Goal: Task Accomplishment & Management: Manage account settings

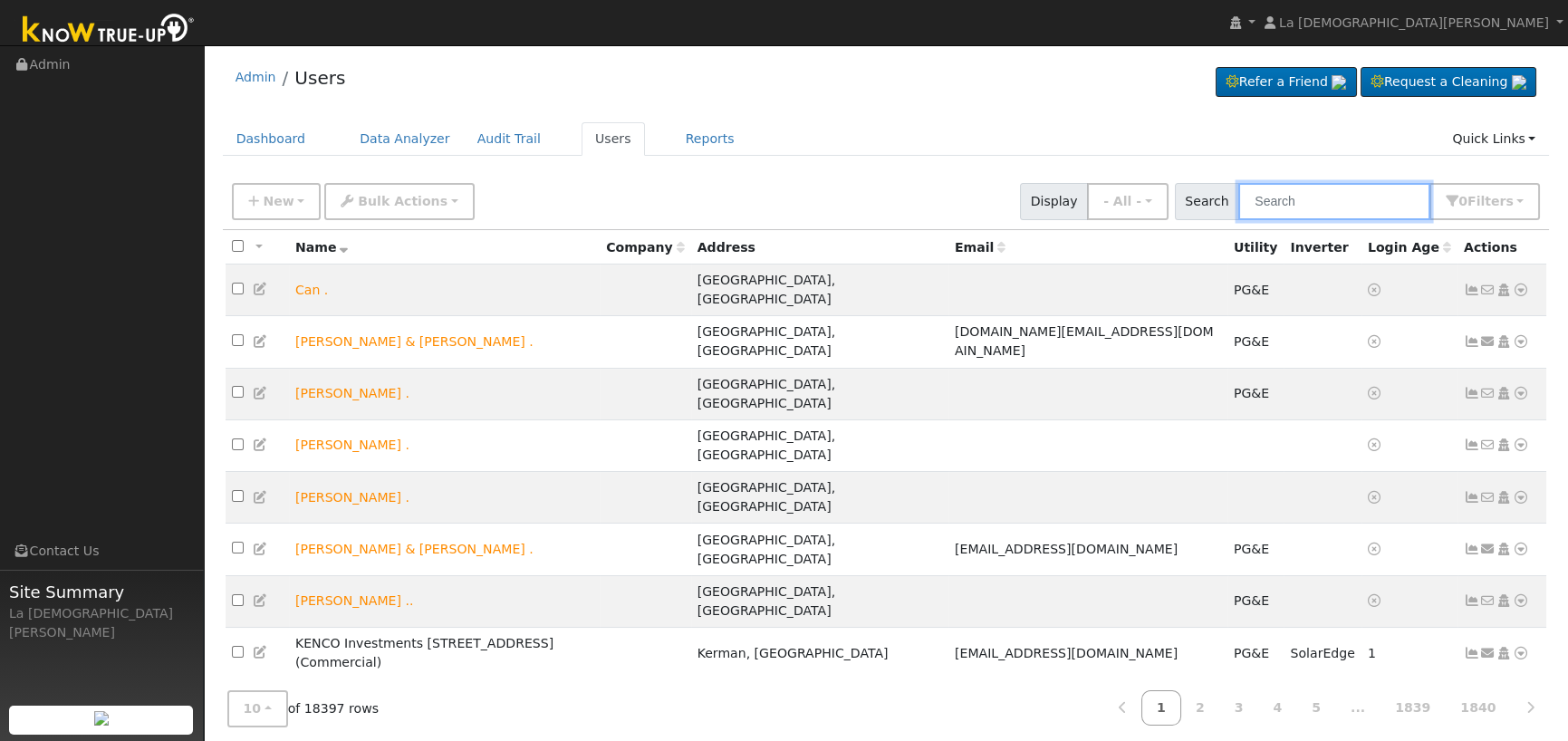
click at [1267, 205] on input "text" at bounding box center [1334, 202] width 192 height 37
paste input "[PERSON_NAME]"
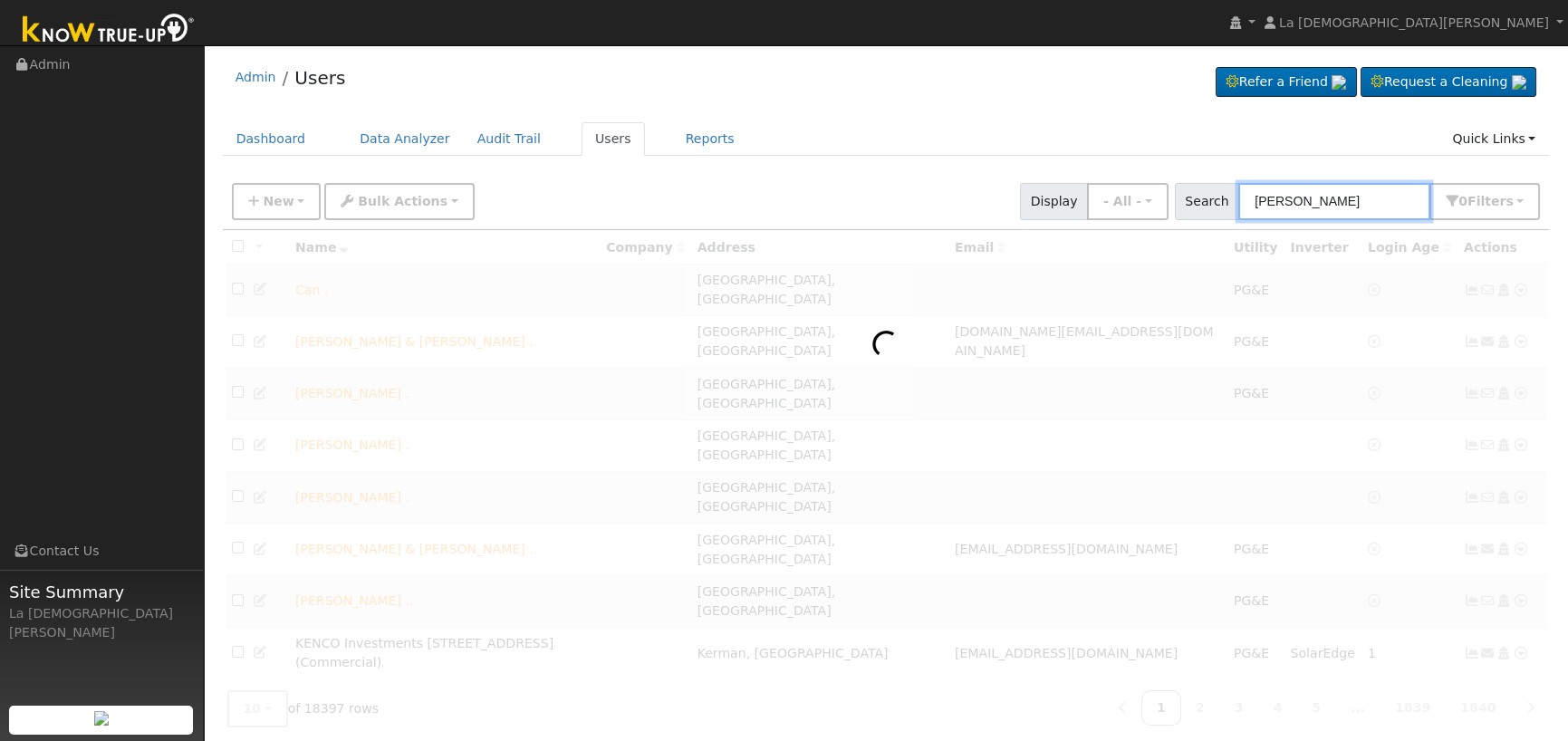
type input "[PERSON_NAME]"
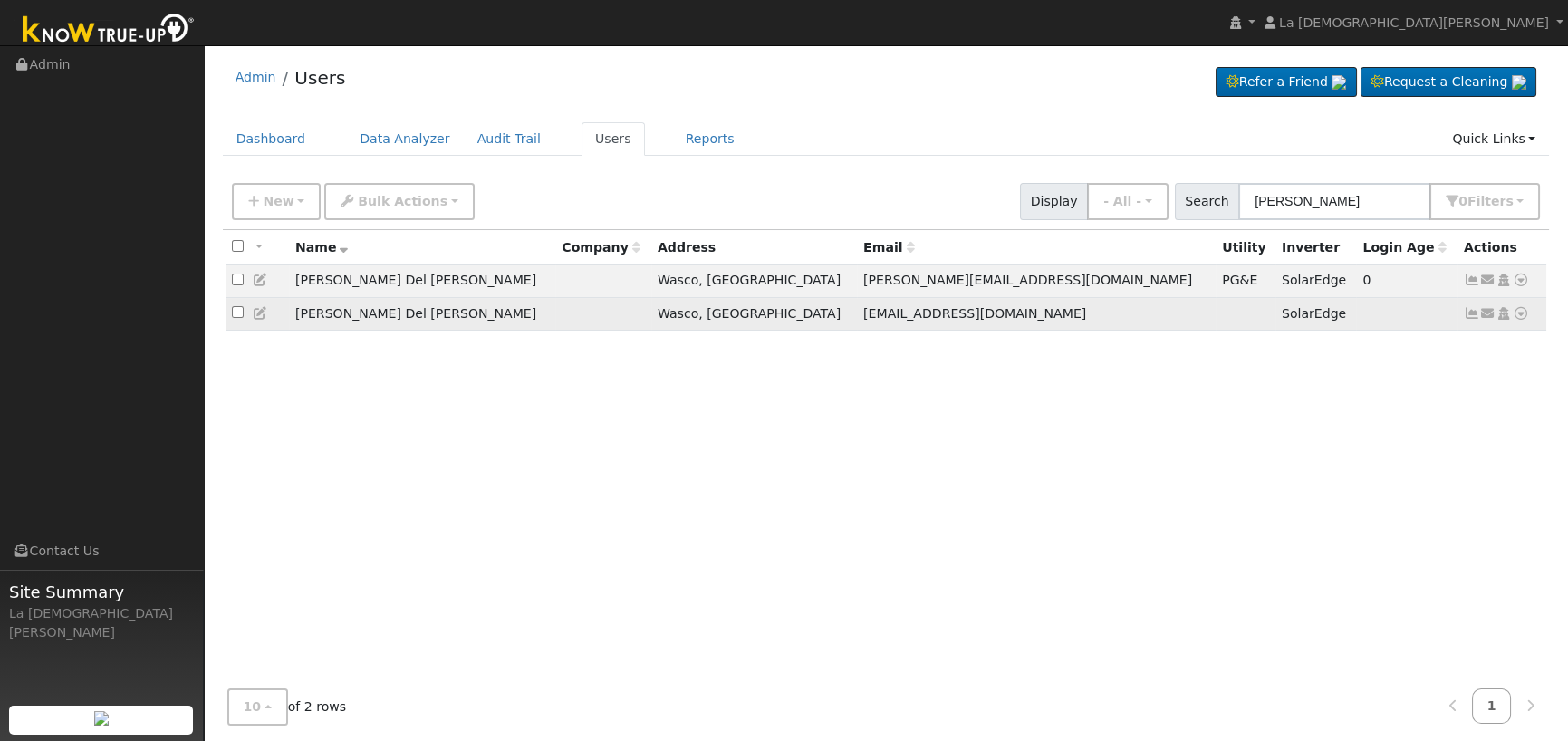
click at [1467, 316] on icon at bounding box center [1471, 313] width 17 height 13
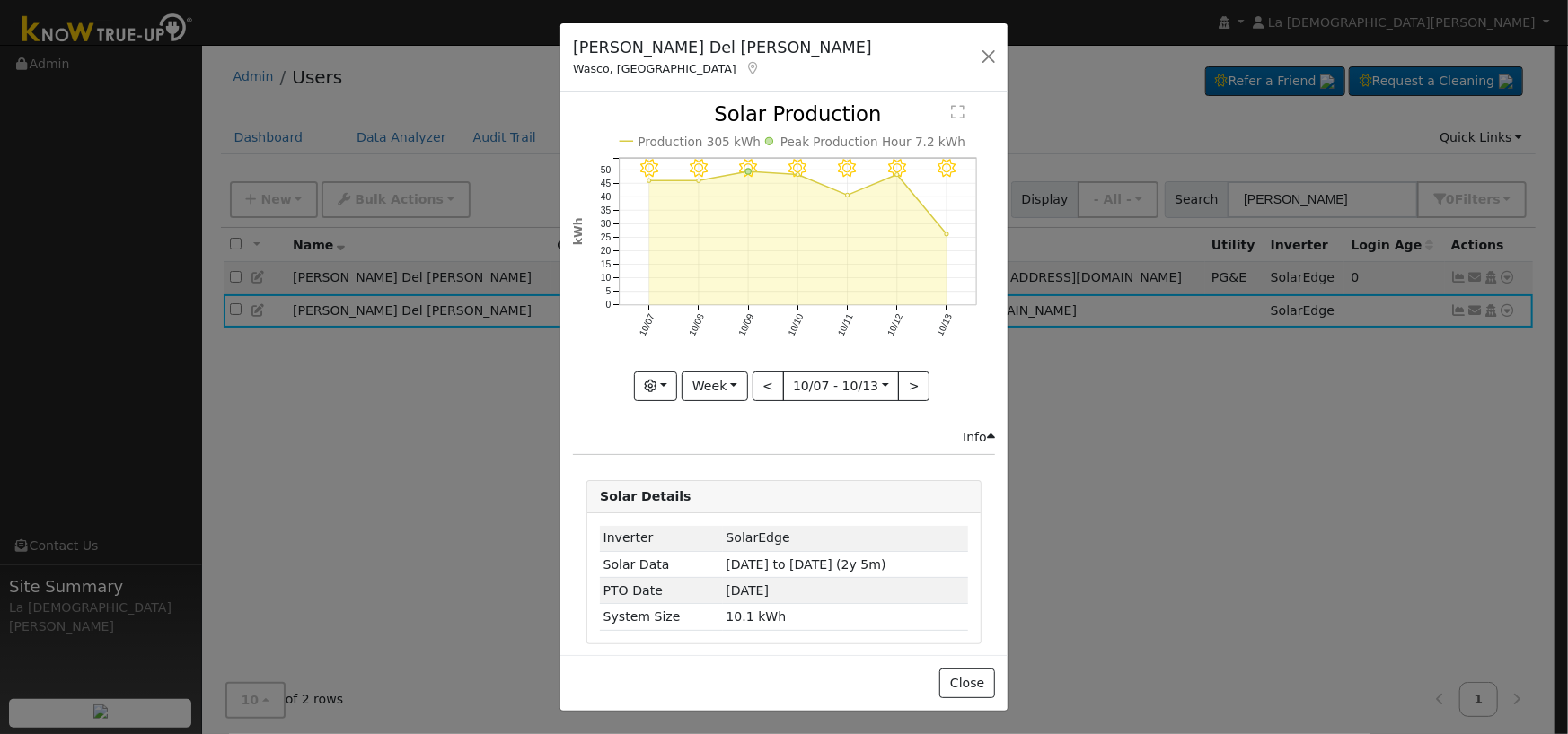
click at [745, 71] on icon at bounding box center [753, 68] width 16 height 13
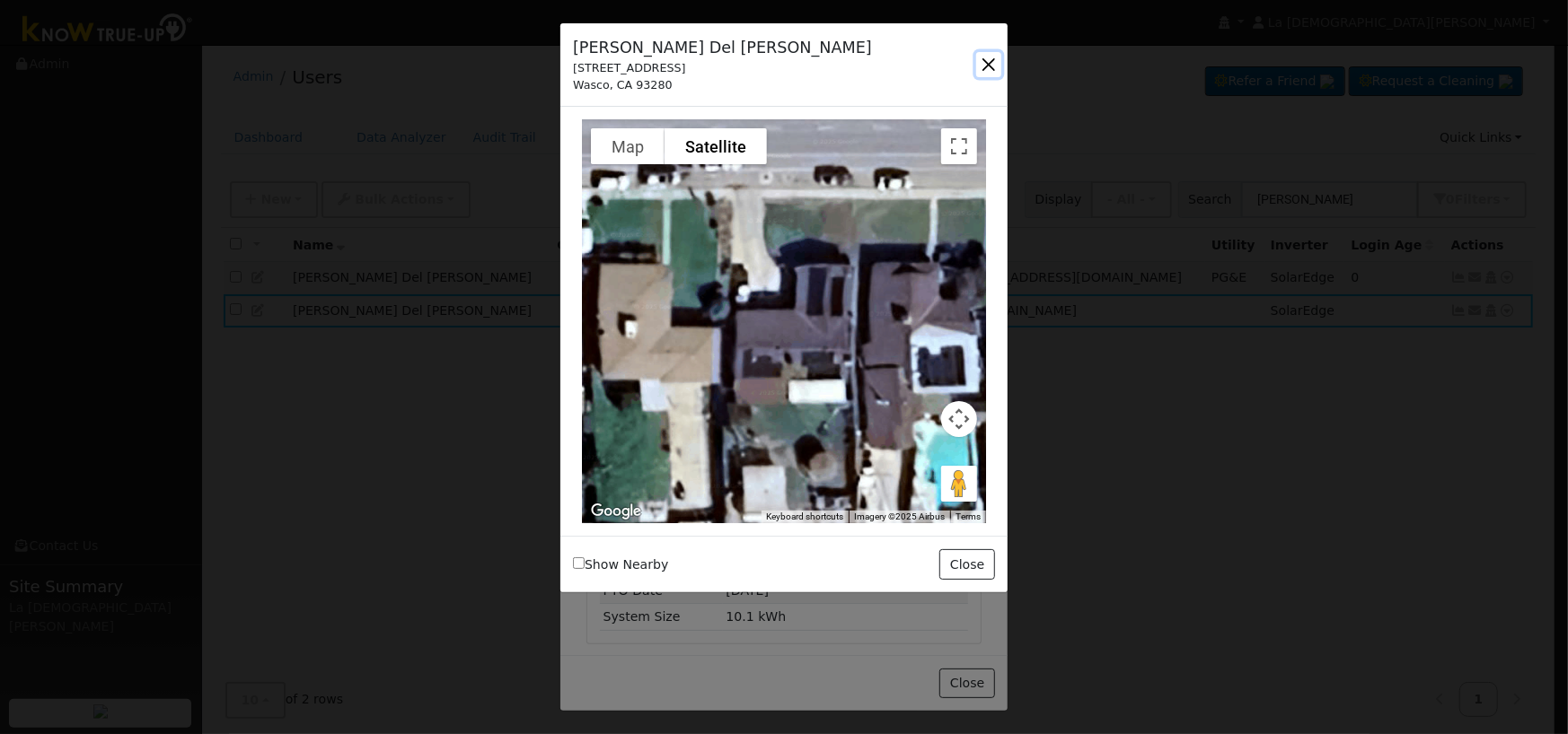
click at [986, 70] on button "button" at bounding box center [989, 65] width 25 height 25
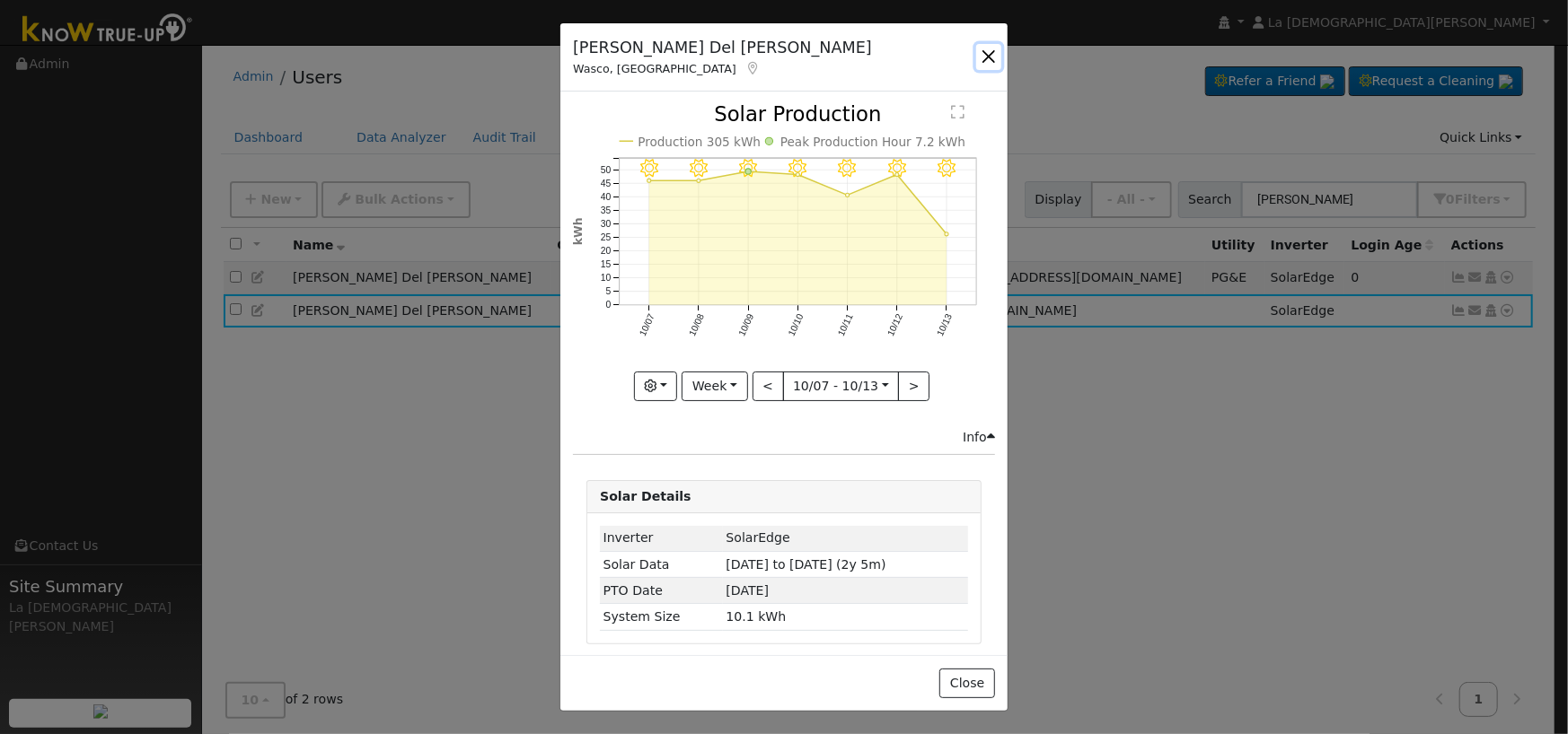
click at [985, 61] on button "button" at bounding box center [989, 56] width 25 height 25
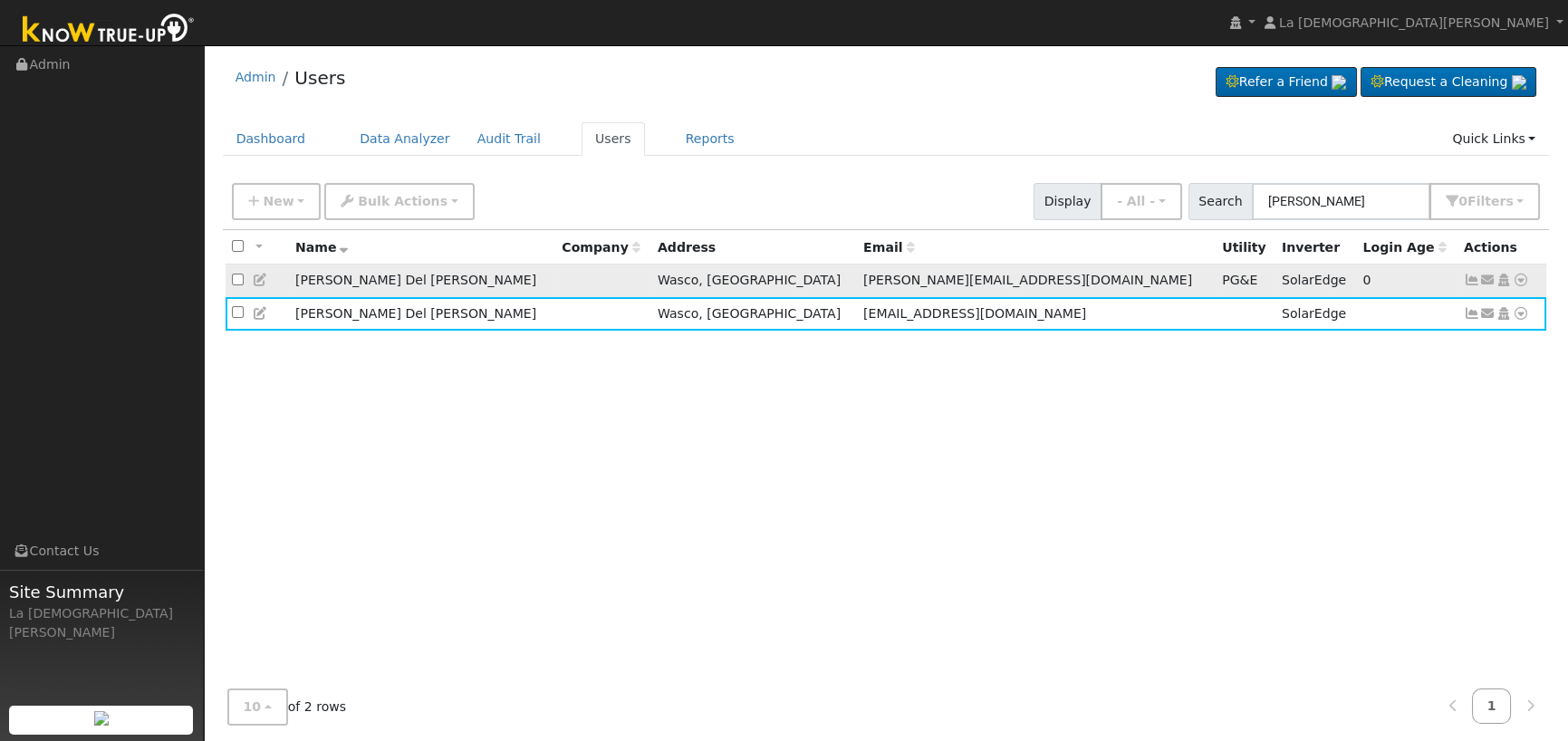
click at [1471, 279] on icon at bounding box center [1471, 279] width 17 height 13
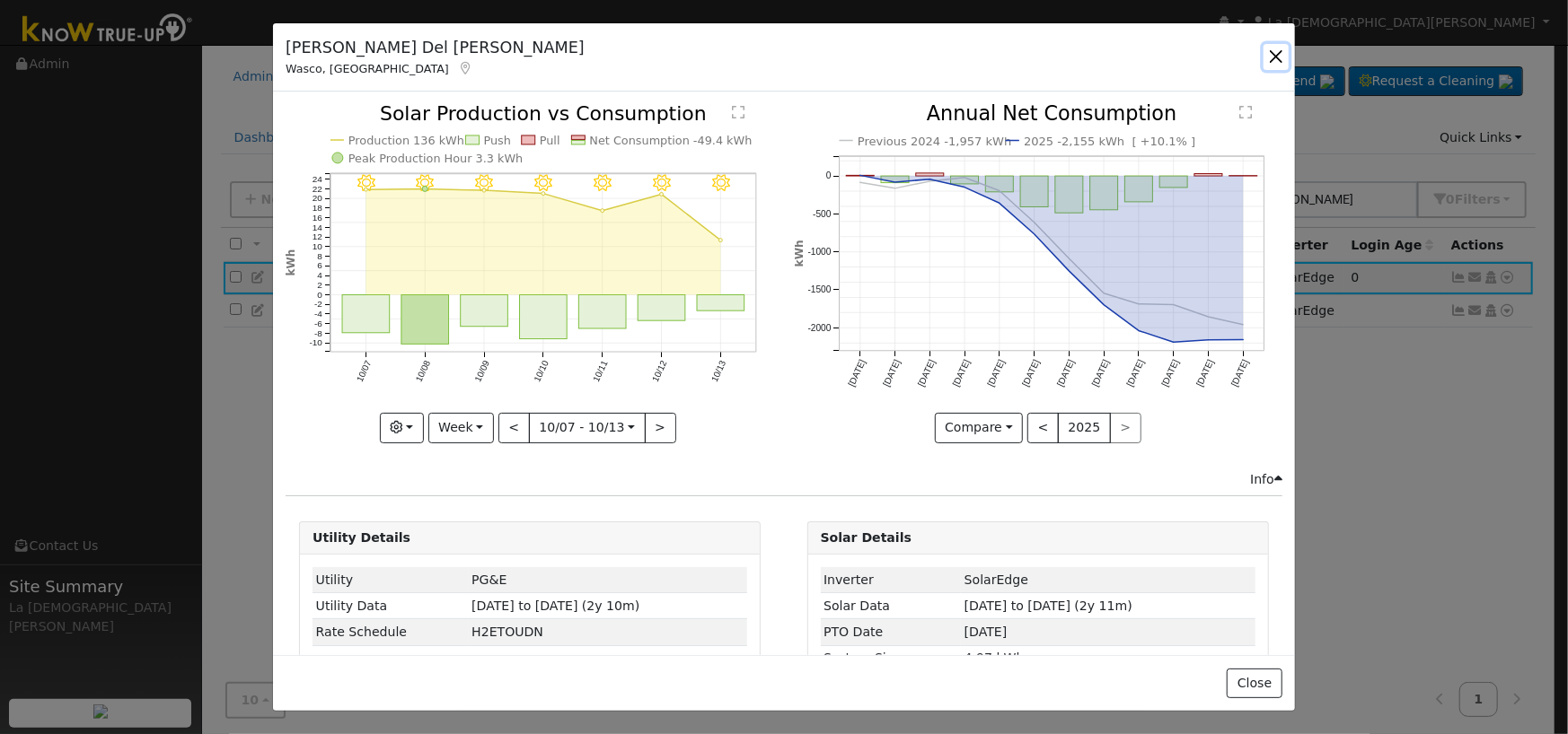
click at [1282, 56] on button "button" at bounding box center [1276, 56] width 25 height 25
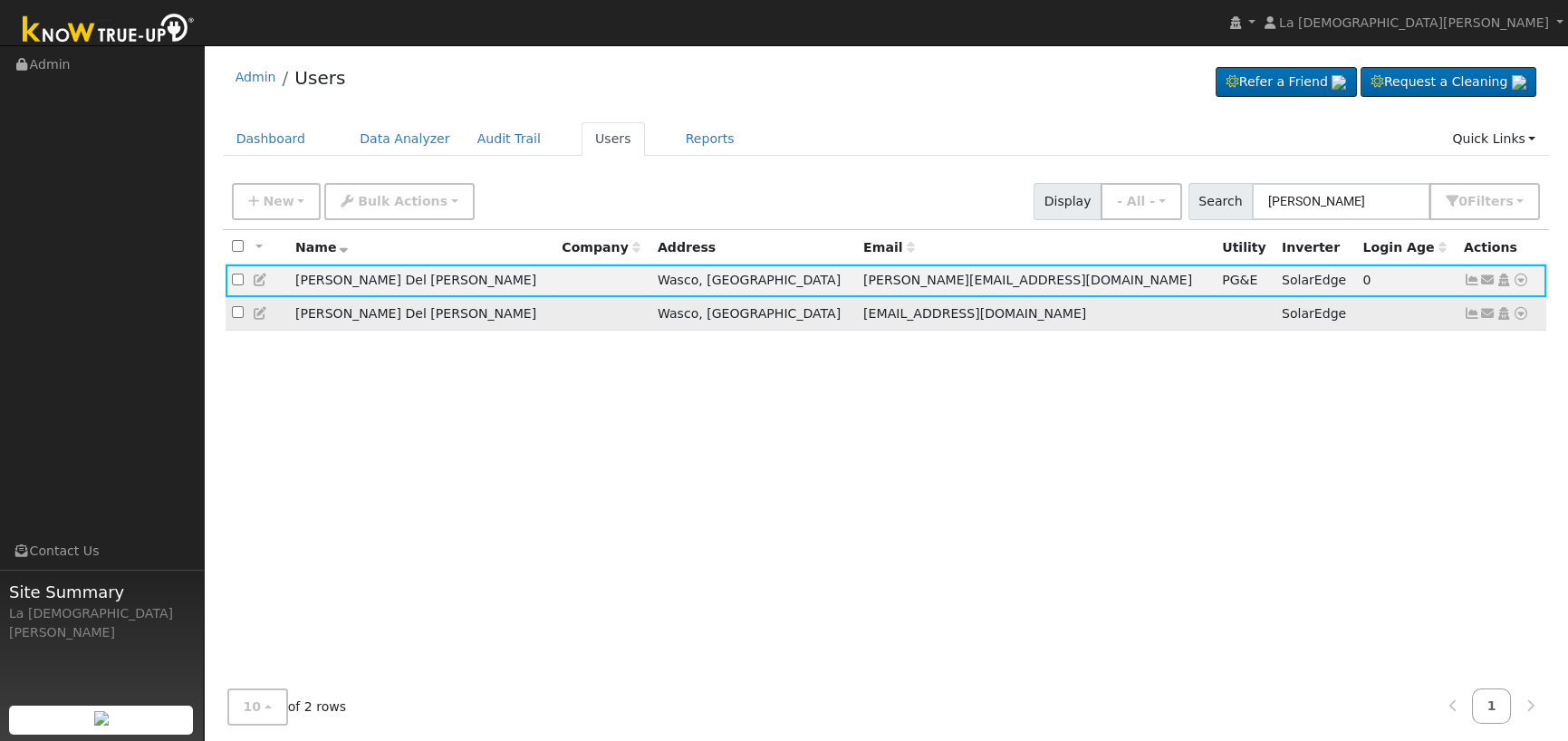
click at [1473, 320] on icon at bounding box center [1471, 313] width 17 height 13
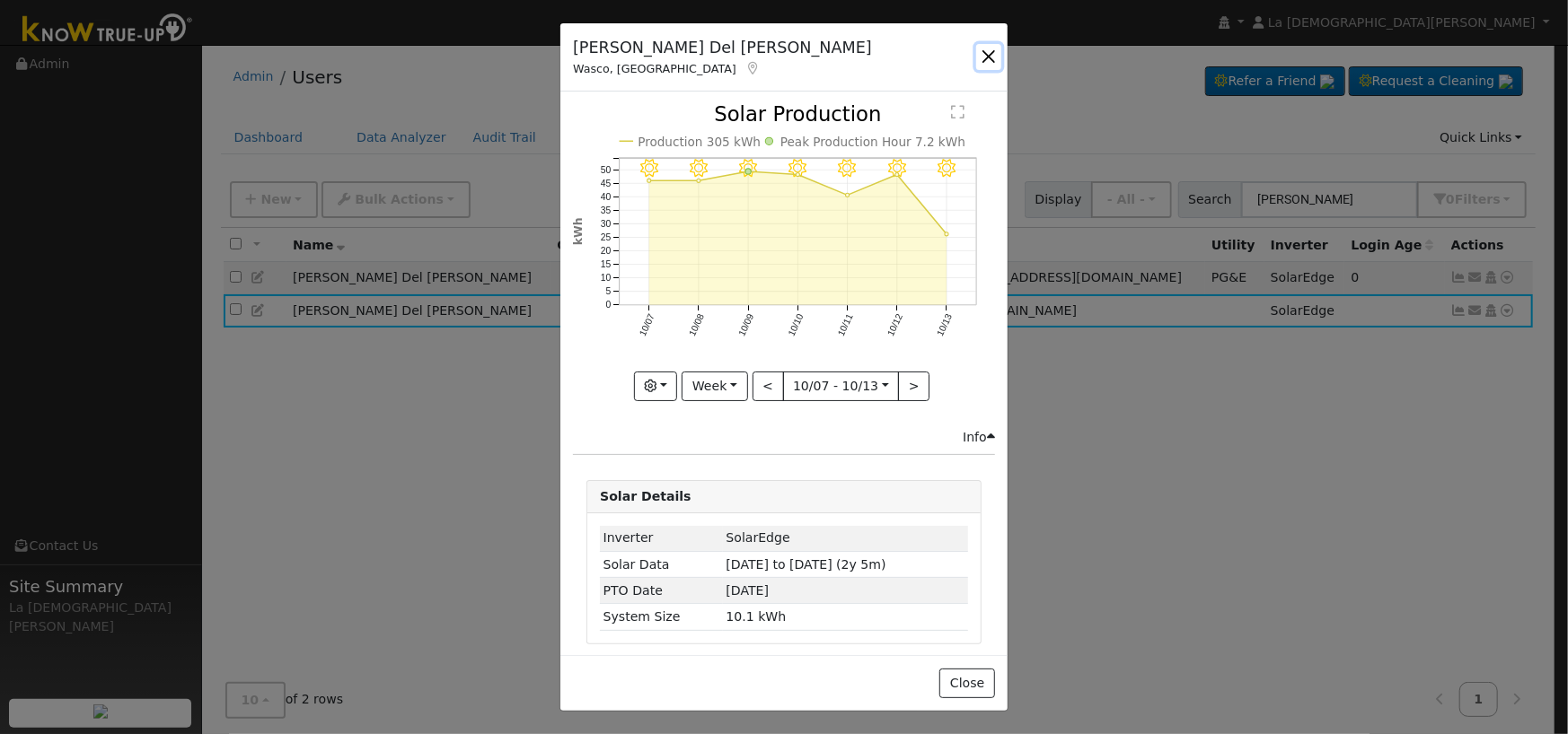
click at [985, 62] on button "button" at bounding box center [989, 56] width 25 height 25
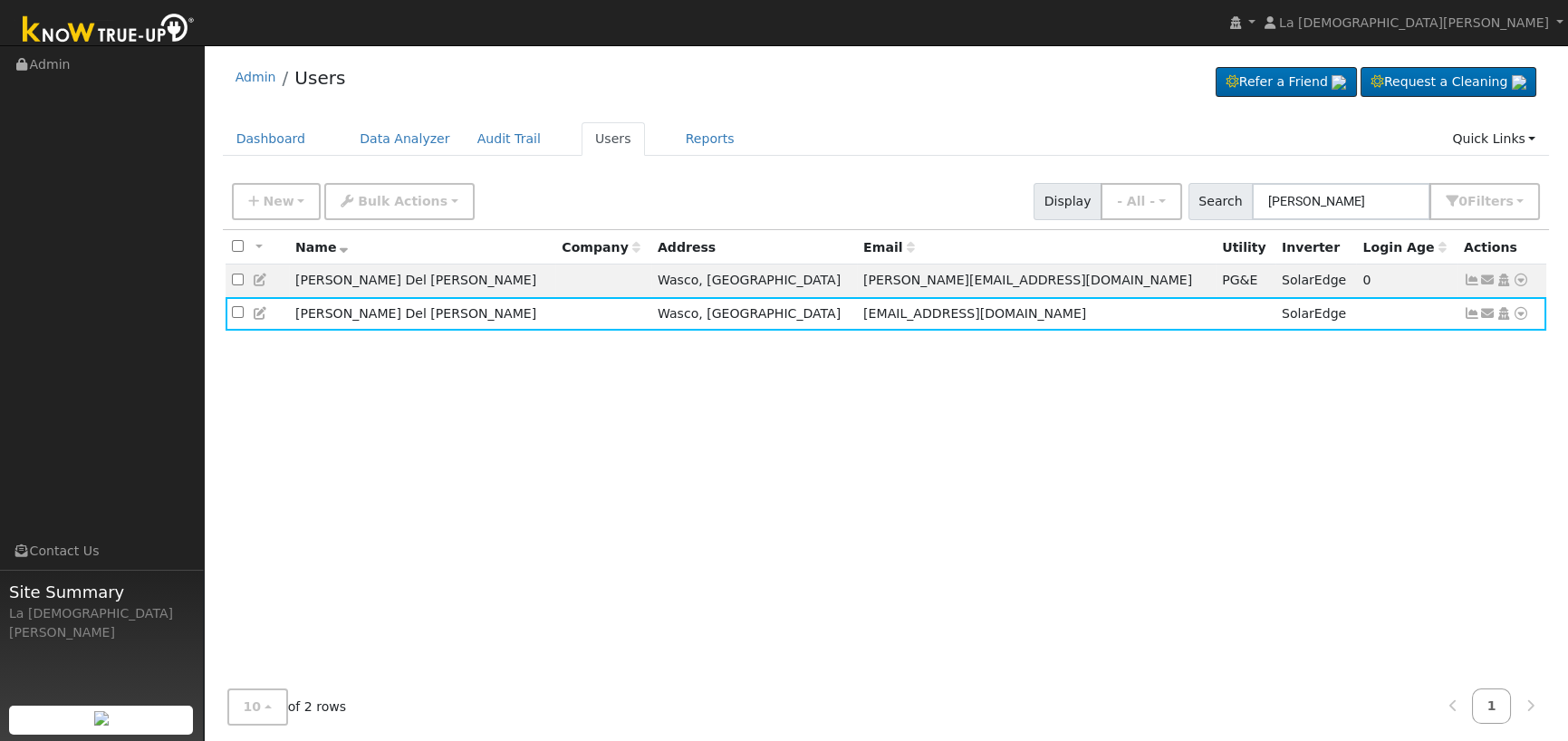
click at [848, 557] on div "All None All on page None on page Name Company Address Email Utility Inverter L…" at bounding box center [886, 453] width 1327 height 445
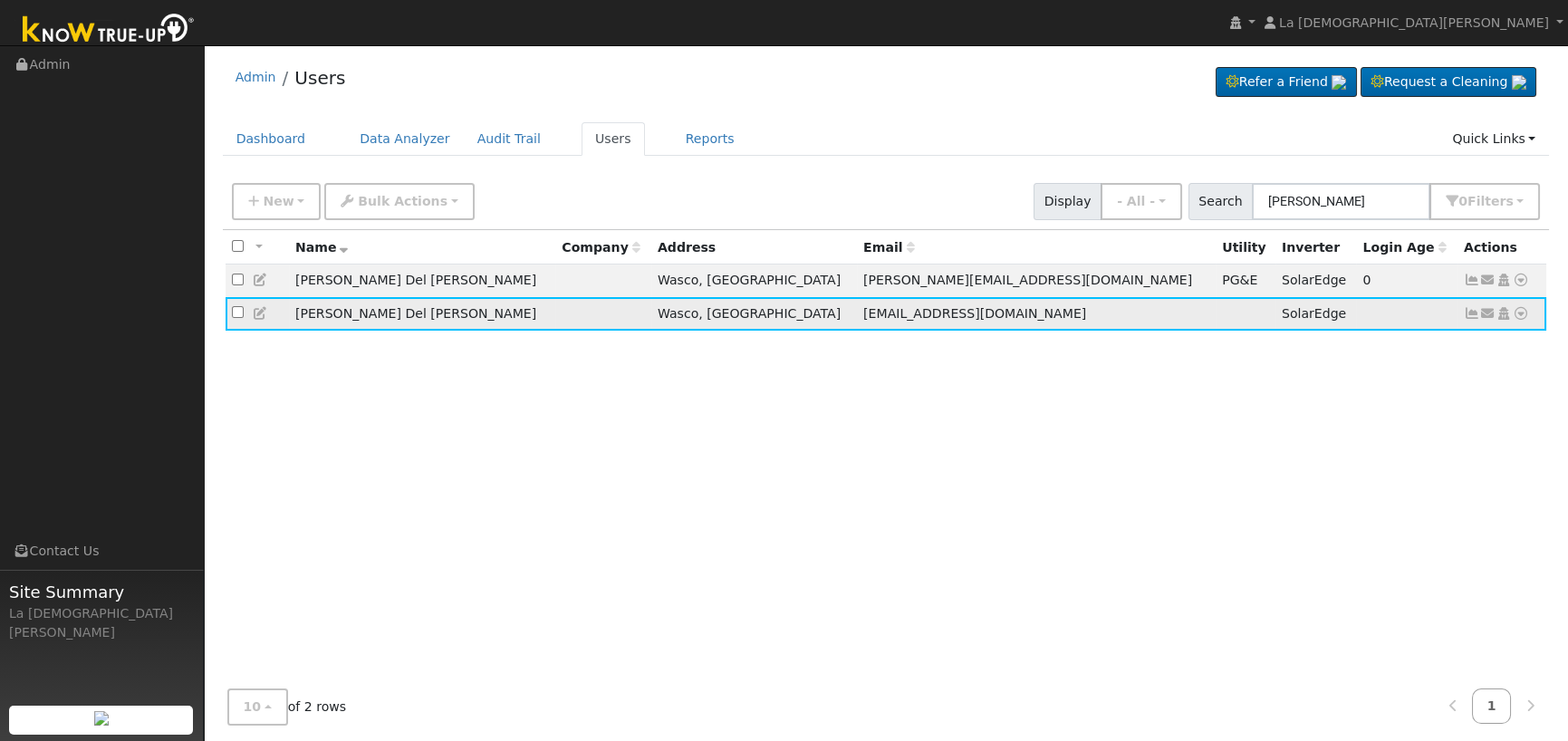
click at [1472, 314] on icon at bounding box center [1471, 313] width 17 height 13
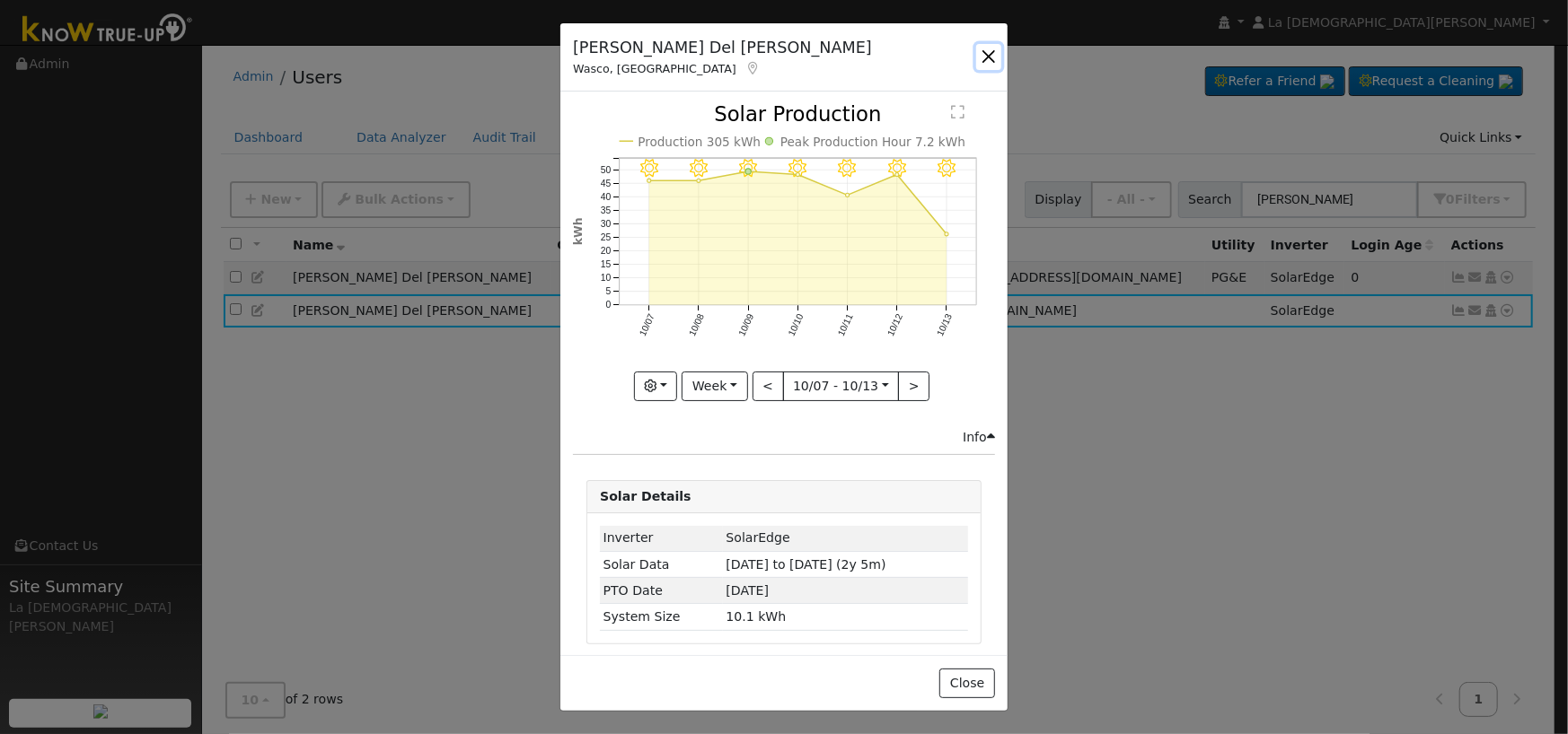
click at [982, 57] on button "button" at bounding box center [989, 56] width 25 height 25
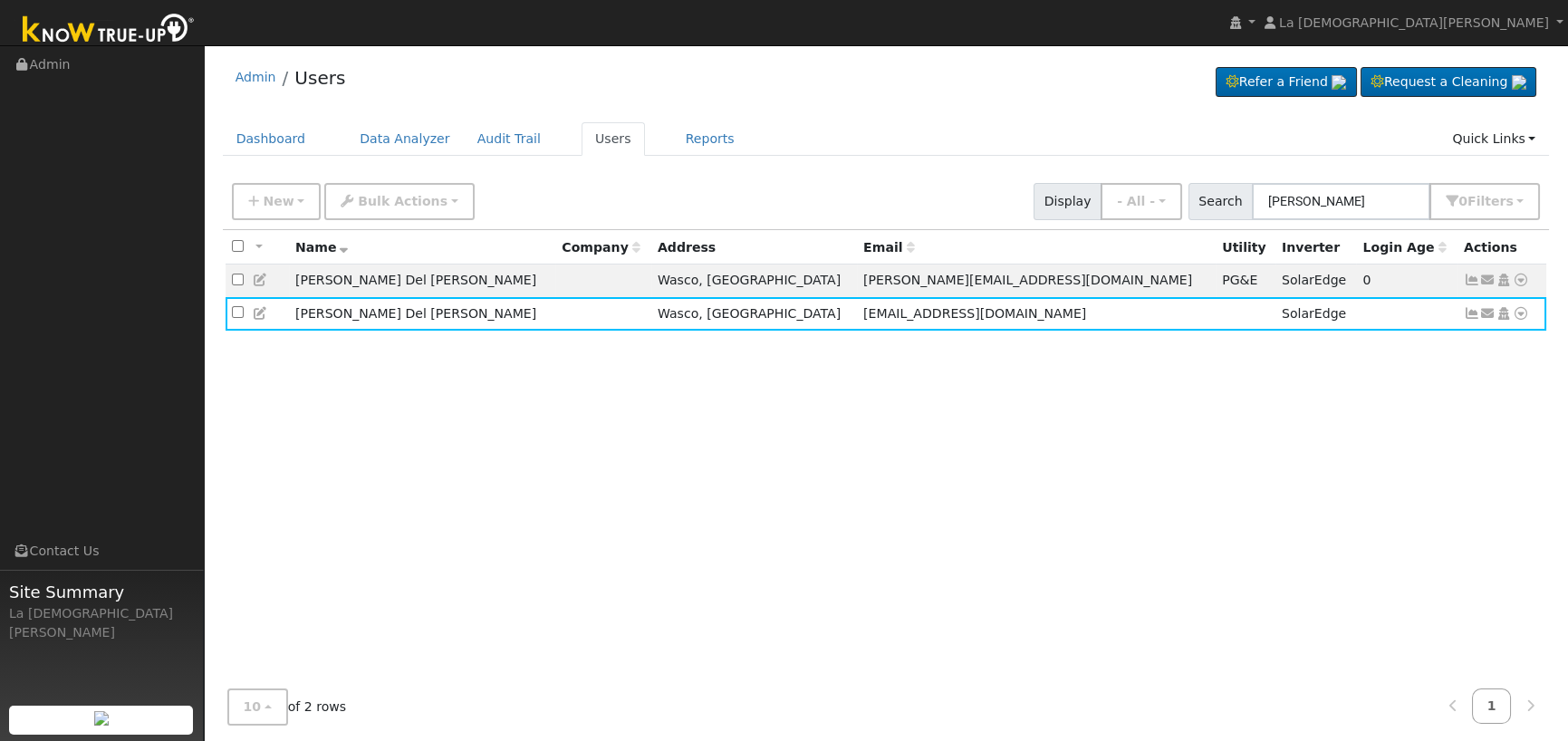
drag, startPoint x: 589, startPoint y: 138, endPoint x: 567, endPoint y: 82, distance: 60.2
click at [589, 138] on link "Users" at bounding box center [613, 139] width 63 height 33
